Goal: Task Accomplishment & Management: Use online tool/utility

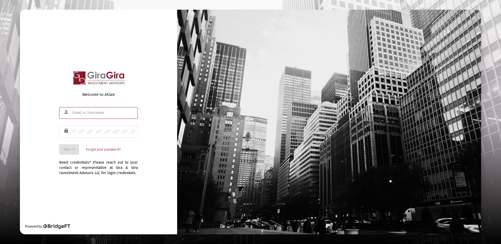
click at [82, 114] on input "text" at bounding box center [103, 113] width 63 height 4
click at [85, 113] on input "text" at bounding box center [103, 113] width 63 height 4
drag, startPoint x: 79, startPoint y: 112, endPoint x: 83, endPoint y: 109, distance: 4.6
click at [84, 110] on div "[PERSON_NAME]." at bounding box center [103, 112] width 63 height 13
type input "[PERSON_NAME][EMAIL_ADDRESS][DOMAIN_NAME]"
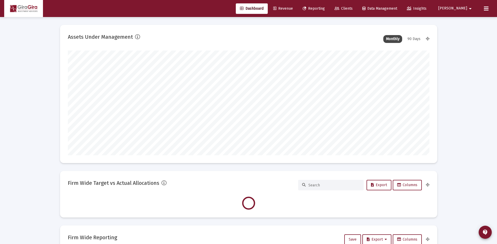
scroll to position [105, 195]
type input "[DATE]"
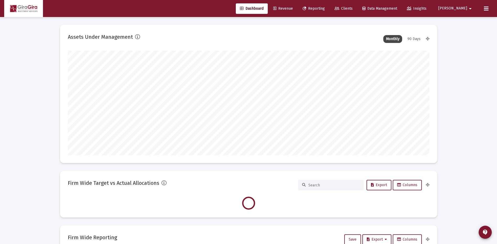
click at [325, 8] on span "Reporting" at bounding box center [314, 8] width 22 height 4
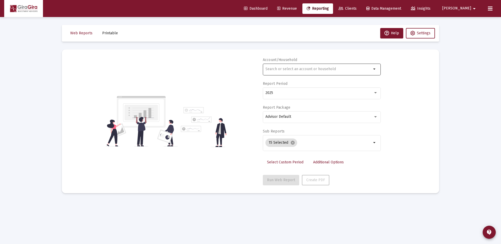
click at [272, 69] on input "text" at bounding box center [318, 69] width 106 height 4
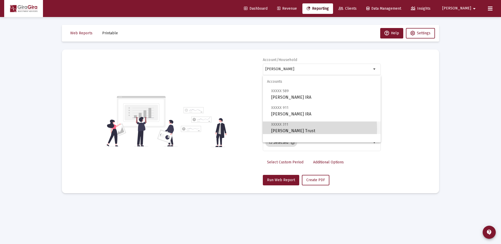
click at [292, 129] on span "XXXXX 311 [PERSON_NAME] Trust" at bounding box center [323, 127] width 105 height 13
type input "[PERSON_NAME] Trust"
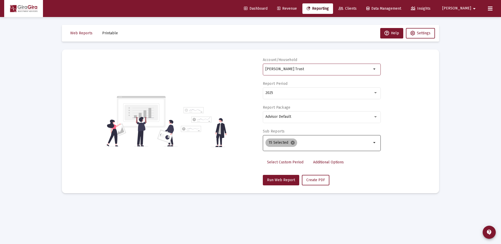
click at [292, 143] on mat-icon "cancel" at bounding box center [292, 142] width 5 height 5
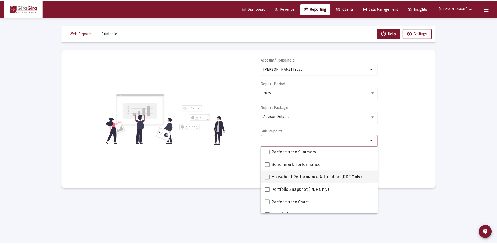
scroll to position [52, 0]
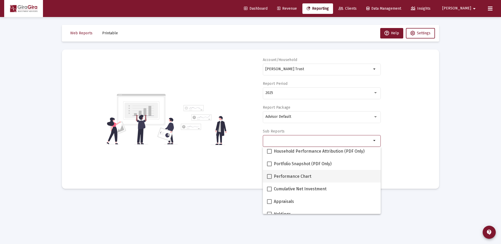
click at [270, 176] on span at bounding box center [269, 176] width 5 height 5
click at [269, 179] on input "Performance Chart" at bounding box center [269, 179] width 0 height 0
checkbox input "true"
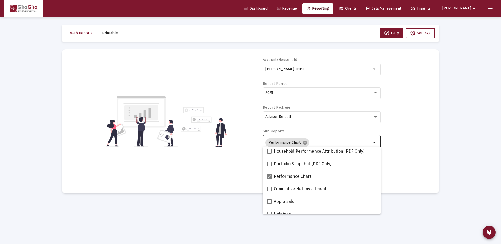
click at [404, 160] on div "Account/[PERSON_NAME] Trust arrow_drop_down Report Period 2025 Report Package A…" at bounding box center [251, 121] width 362 height 128
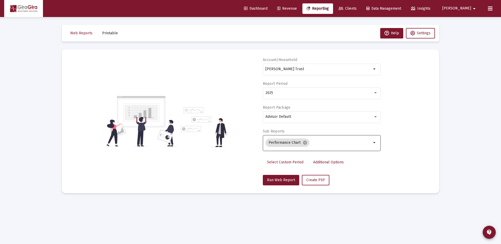
click at [324, 163] on span "Additional Options" at bounding box center [328, 162] width 31 height 4
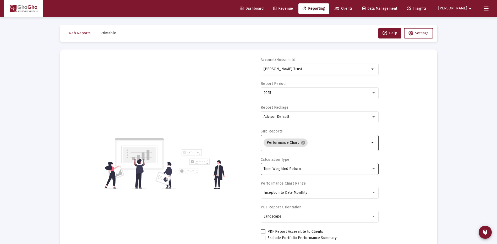
click at [289, 169] on span "Time Weighted Return" at bounding box center [282, 169] width 37 height 4
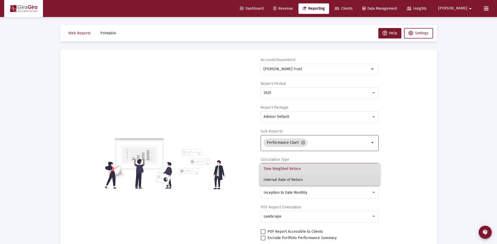
click at [285, 178] on span "Internal Rate of Return" at bounding box center [320, 179] width 112 height 11
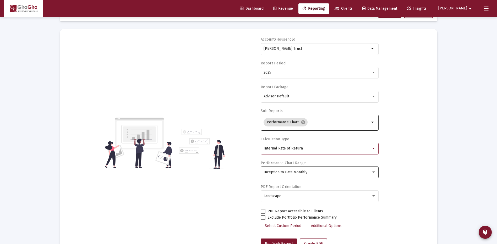
scroll to position [41, 0]
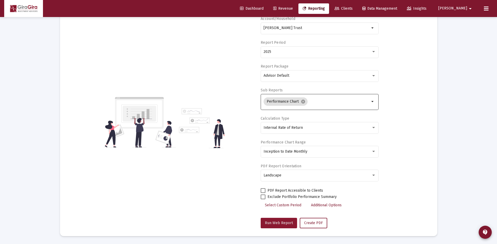
click at [276, 223] on span "Run Web Report" at bounding box center [279, 223] width 28 height 4
select select "View all"
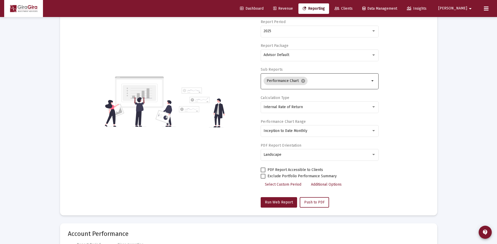
scroll to position [0, 0]
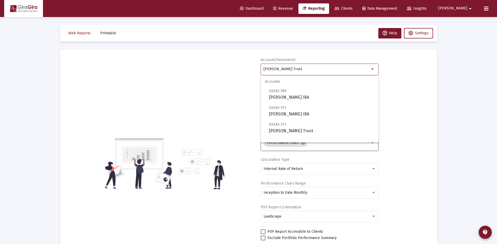
drag, startPoint x: 263, startPoint y: 68, endPoint x: 426, endPoint y: 66, distance: 162.4
click at [426, 66] on div "Account/[PERSON_NAME] Trust arrow_drop_down Report Period 2025 Report Package A…" at bounding box center [249, 163] width 362 height 212
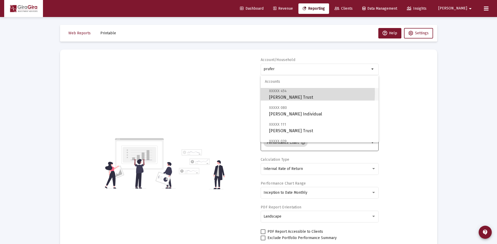
click at [275, 93] on span "XXXXX 454" at bounding box center [278, 91] width 18 height 4
type input "[PERSON_NAME] Trust"
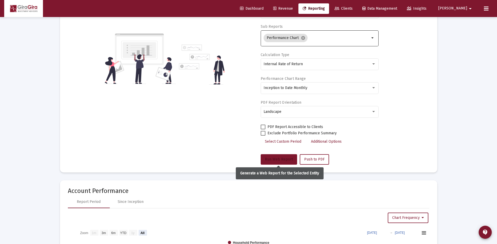
click at [270, 160] on span "Run Web Report" at bounding box center [279, 159] width 28 height 4
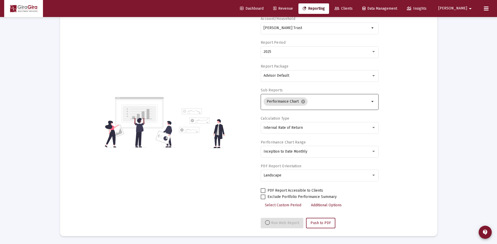
select select "View all"
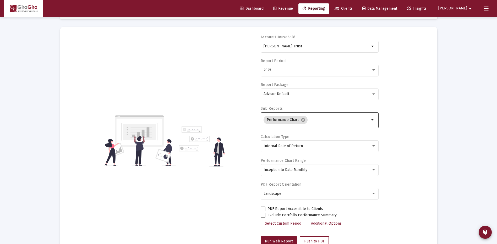
scroll to position [0, 0]
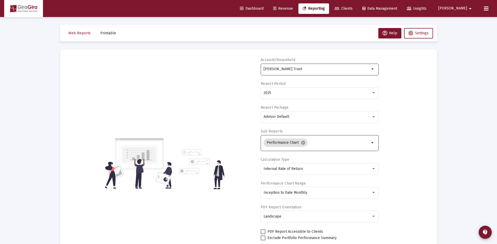
click at [279, 68] on input "[PERSON_NAME] Trust" at bounding box center [317, 69] width 106 height 4
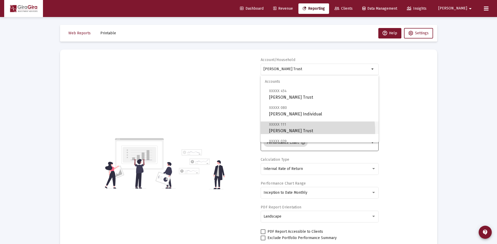
click at [291, 131] on span "XXXXX 111 [PERSON_NAME] Trust" at bounding box center [321, 127] width 105 height 13
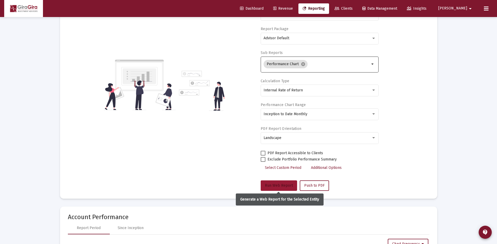
click at [272, 184] on span "Run Web Report" at bounding box center [279, 185] width 28 height 4
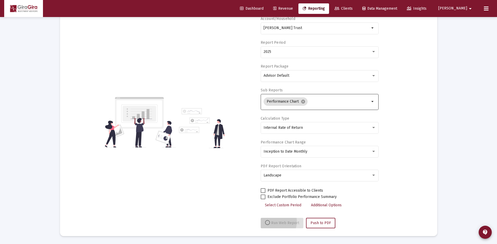
scroll to position [41, 0]
select select "View all"
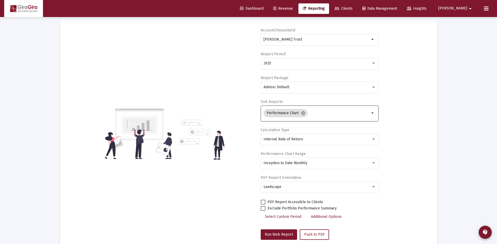
scroll to position [0, 0]
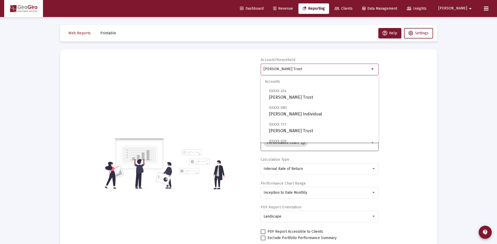
drag, startPoint x: 264, startPoint y: 68, endPoint x: 523, endPoint y: 78, distance: 259.8
click at [497, 78] on html "Dashboard Revenue Reporting Clients Data Management Insights [PERSON_NAME] Inte…" at bounding box center [248, 122] width 497 height 244
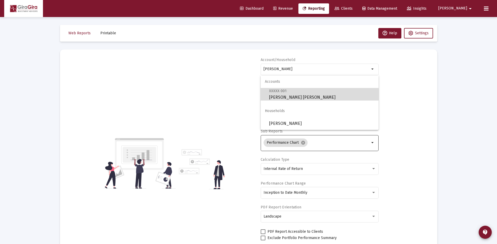
click at [281, 95] on span "XXXXX 001 [PERSON_NAME] [PERSON_NAME]" at bounding box center [321, 94] width 105 height 13
type input "[PERSON_NAME] [PERSON_NAME]"
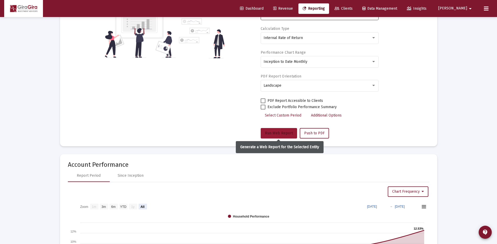
click at [281, 134] on span "Run Web Report" at bounding box center [279, 133] width 28 height 4
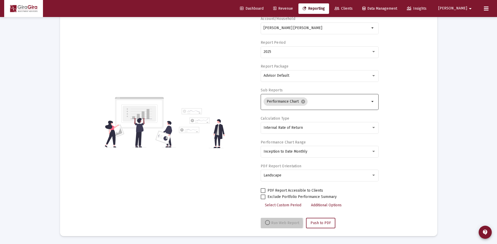
scroll to position [41, 0]
select select "View all"
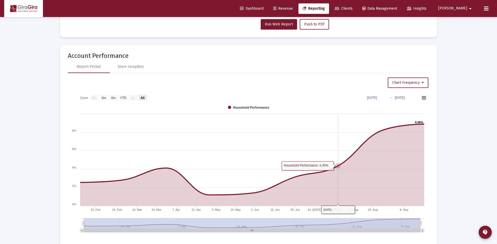
scroll to position [252, 0]
